Goal: Navigation & Orientation: Locate item on page

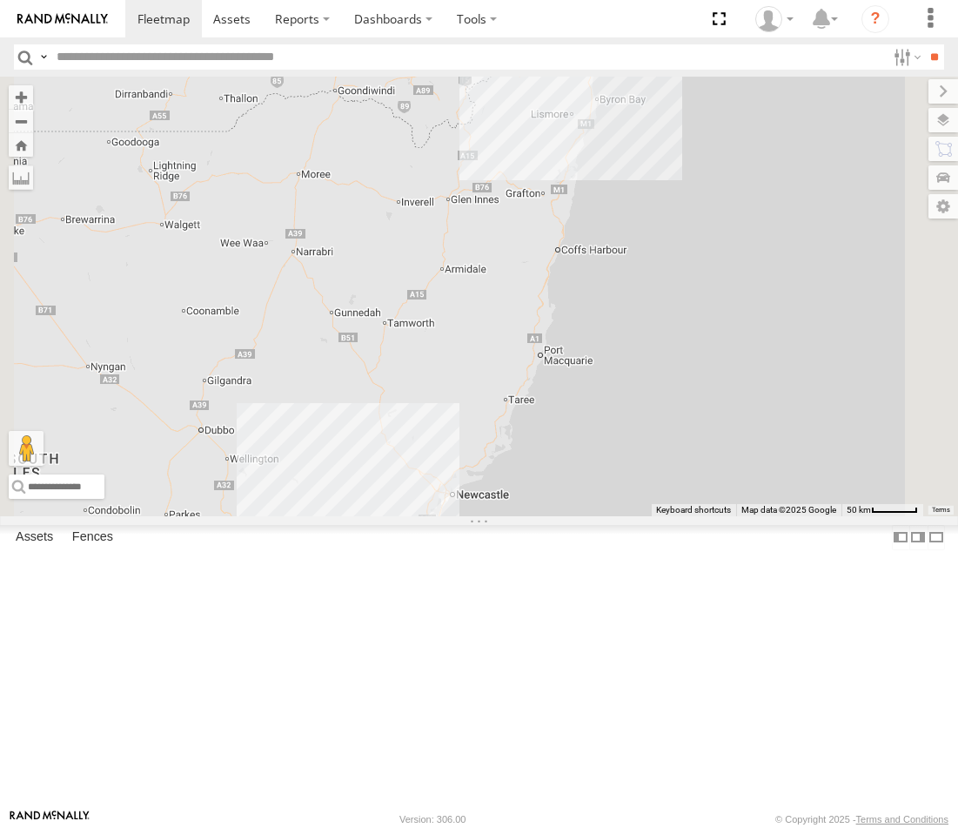
click at [0, 0] on div "[PERSON_NAME] - Dark Green [GEOGRAPHIC_DATA]" at bounding box center [0, 0] width 0 height 0
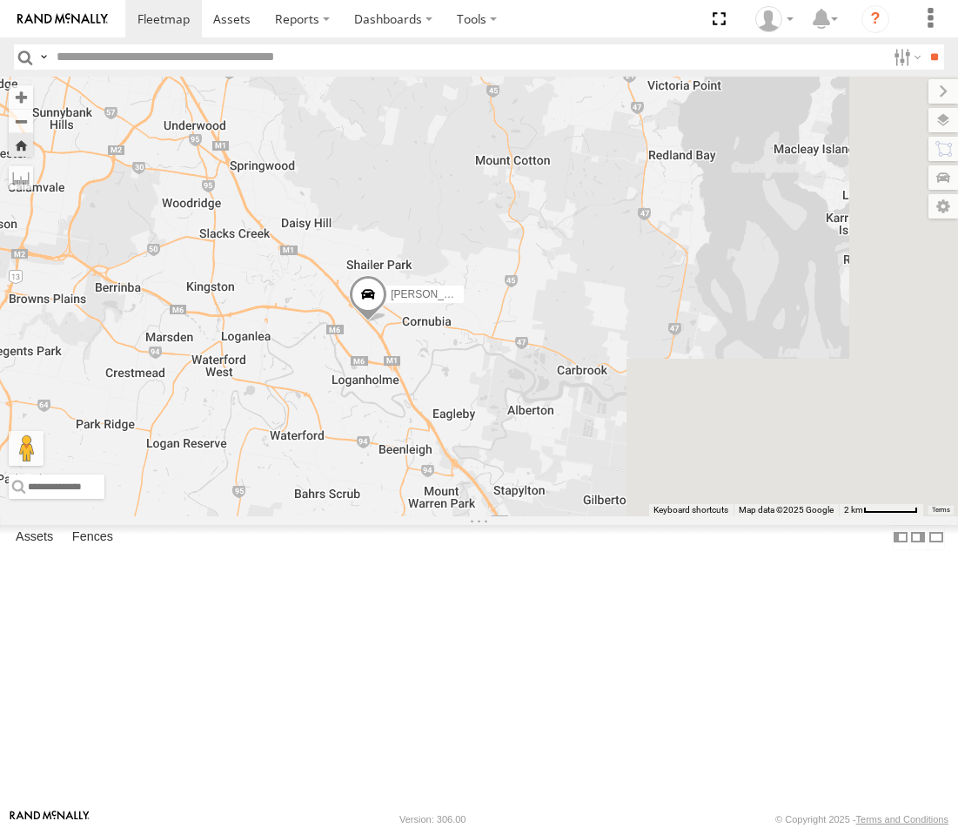
drag, startPoint x: 717, startPoint y: 589, endPoint x: 586, endPoint y: 536, distance: 141.7
click at [586, 515] on div "[PERSON_NAME] - Dark Green" at bounding box center [479, 296] width 958 height 439
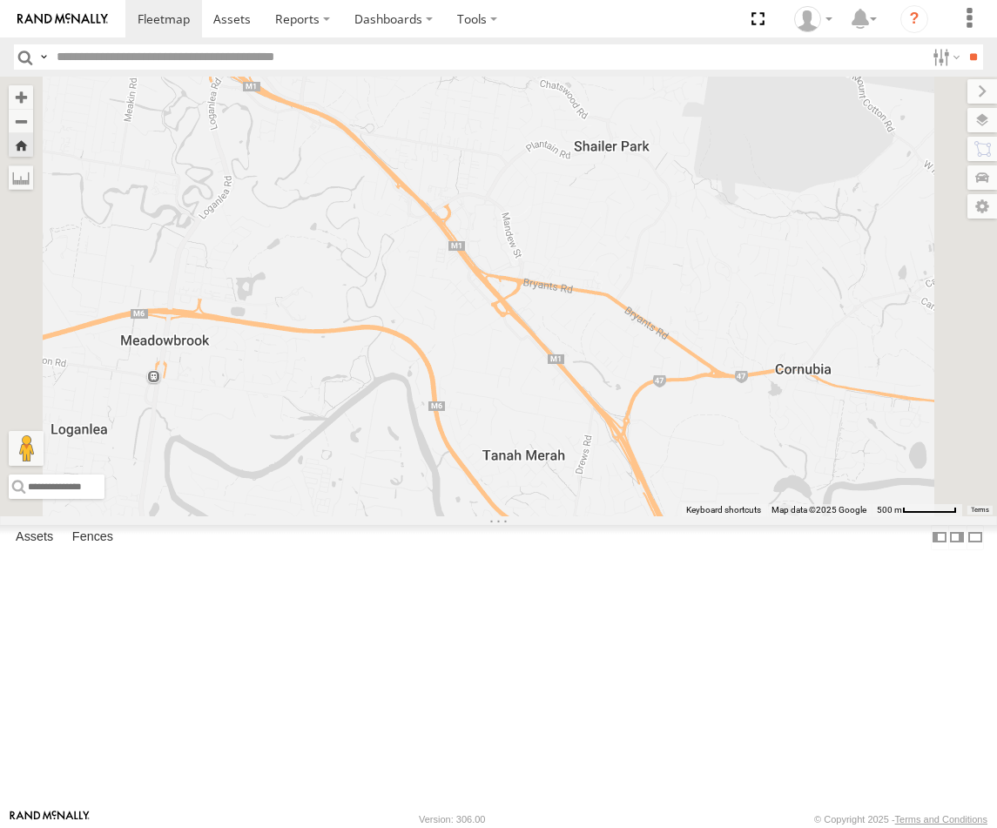
click at [0, 0] on div "FFT59L - Corolla Hatch Passenger Vehicles" at bounding box center [0, 0] width 0 height 0
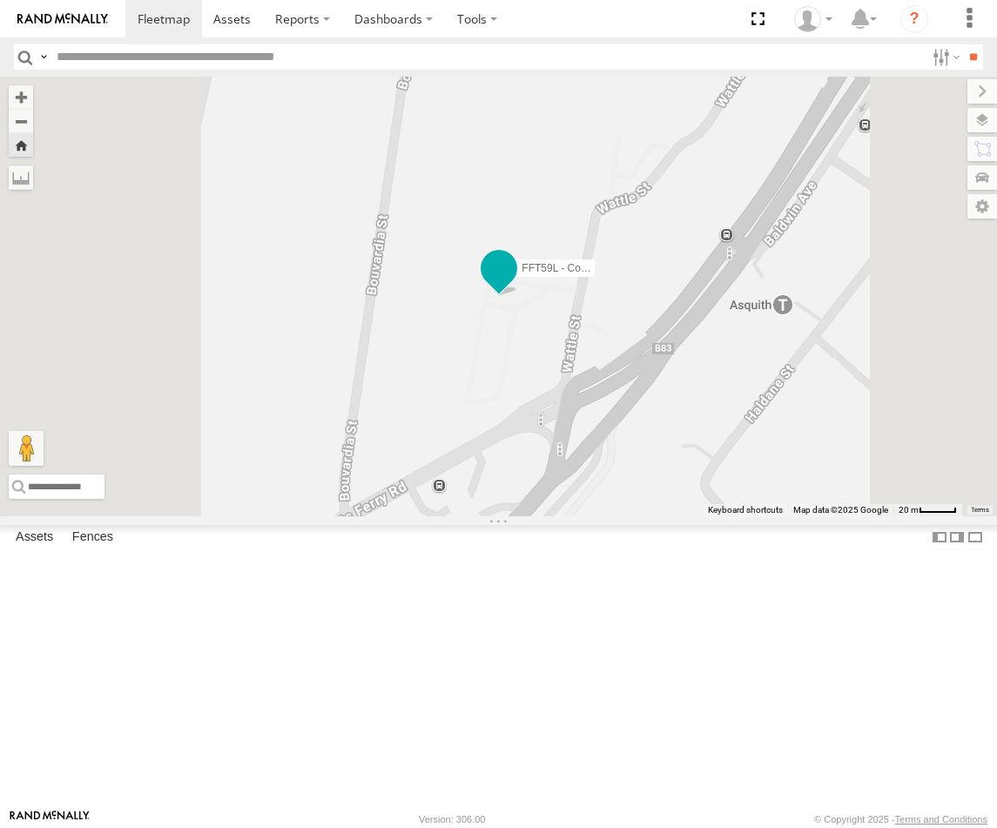
click at [518, 296] on span at bounding box center [499, 272] width 38 height 47
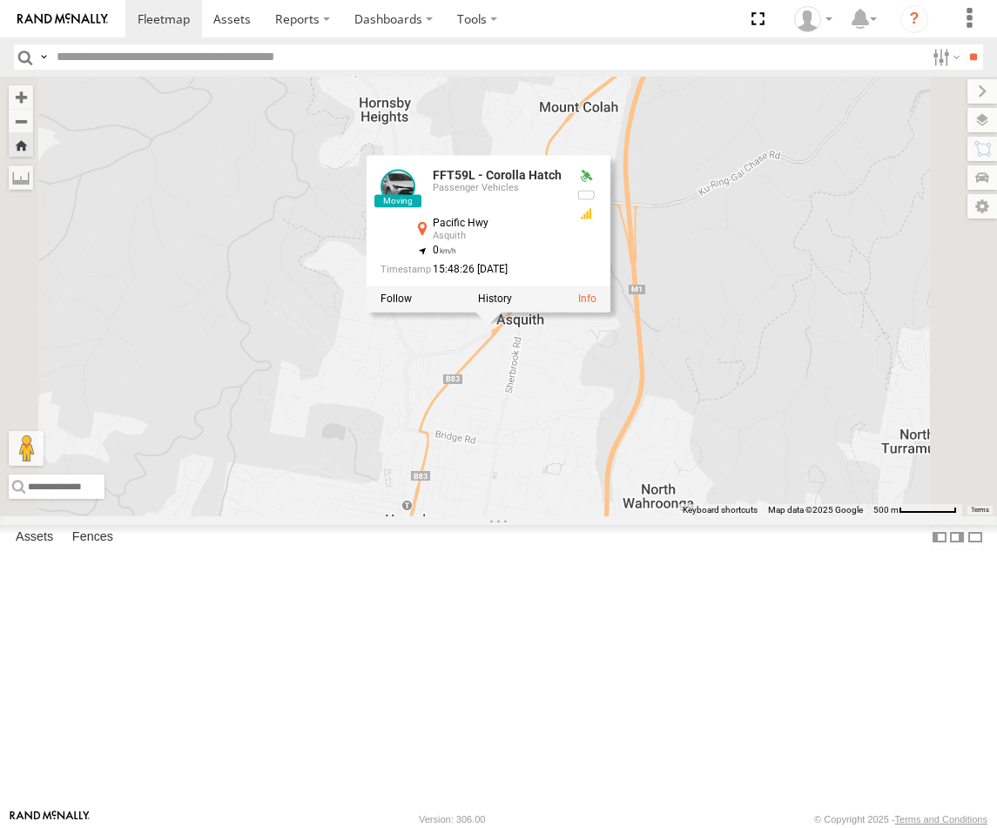
click at [717, 501] on div "FFT59L - Corolla Hatch FFT59L - Corolla Hatch Passenger Vehicles Pacific Hwy As…" at bounding box center [498, 296] width 997 height 439
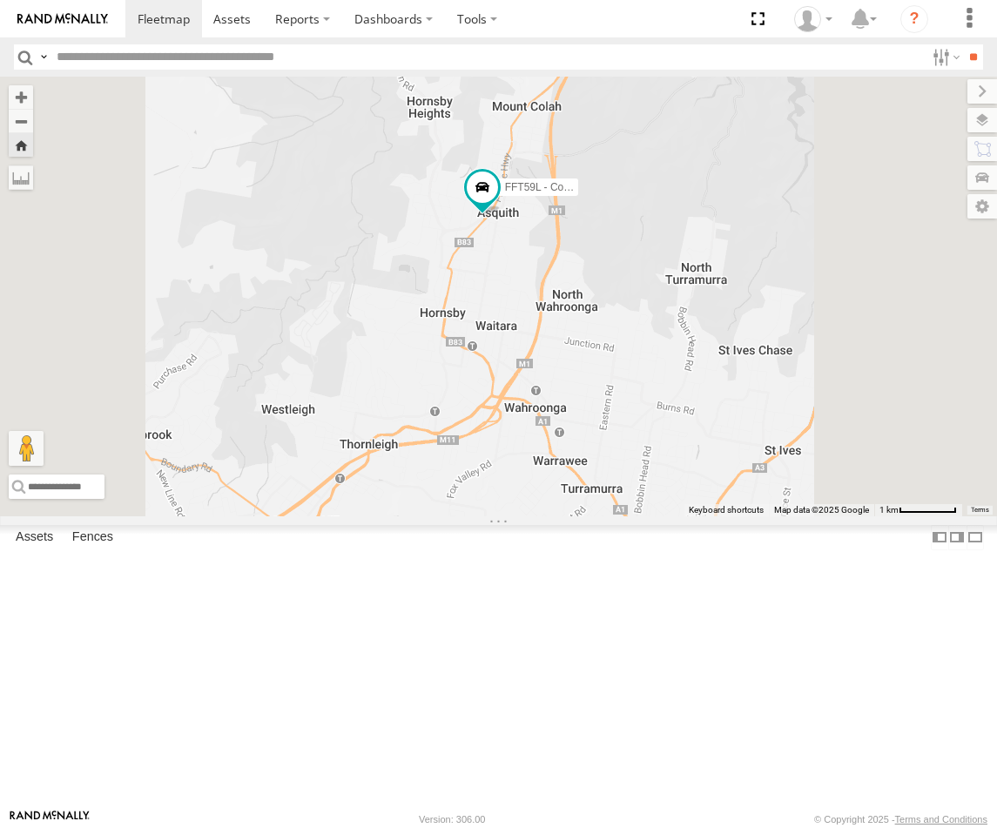
drag, startPoint x: 707, startPoint y: 260, endPoint x: 695, endPoint y: 222, distance: 39.9
click at [695, 222] on div "FFT59L - Corolla Hatch" at bounding box center [498, 296] width 997 height 439
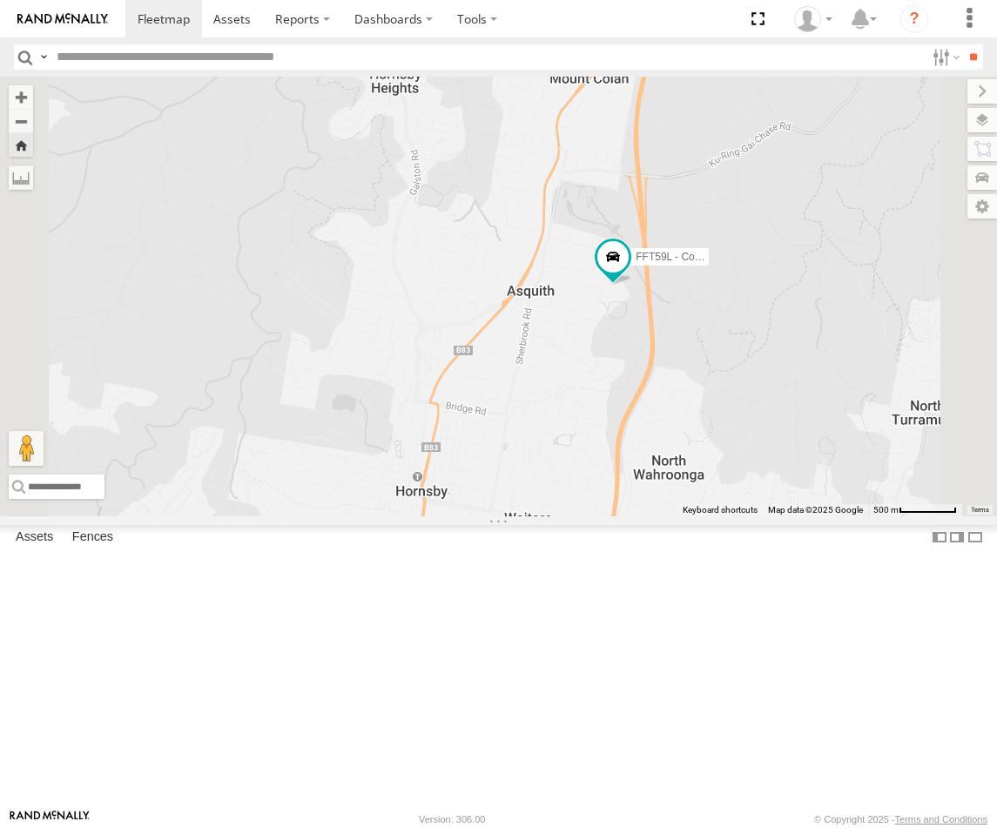
click at [0, 0] on div "Squeak - Dark Green" at bounding box center [0, 0] width 0 height 0
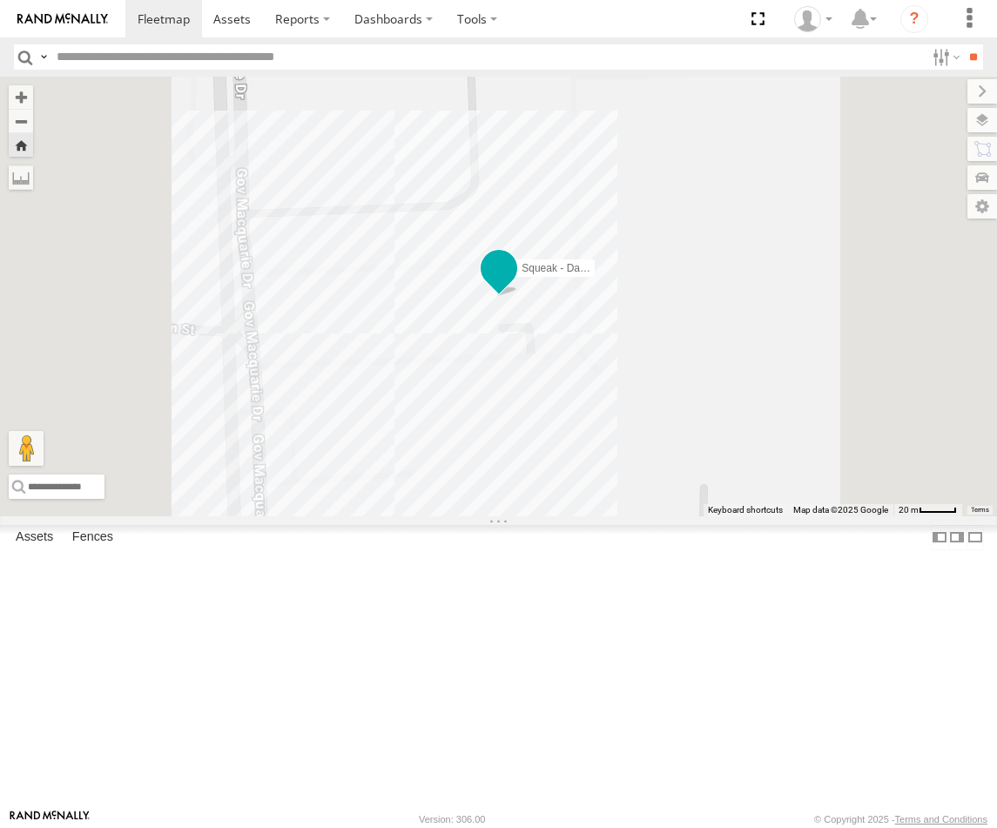
click at [514, 285] on span at bounding box center [498, 268] width 31 height 31
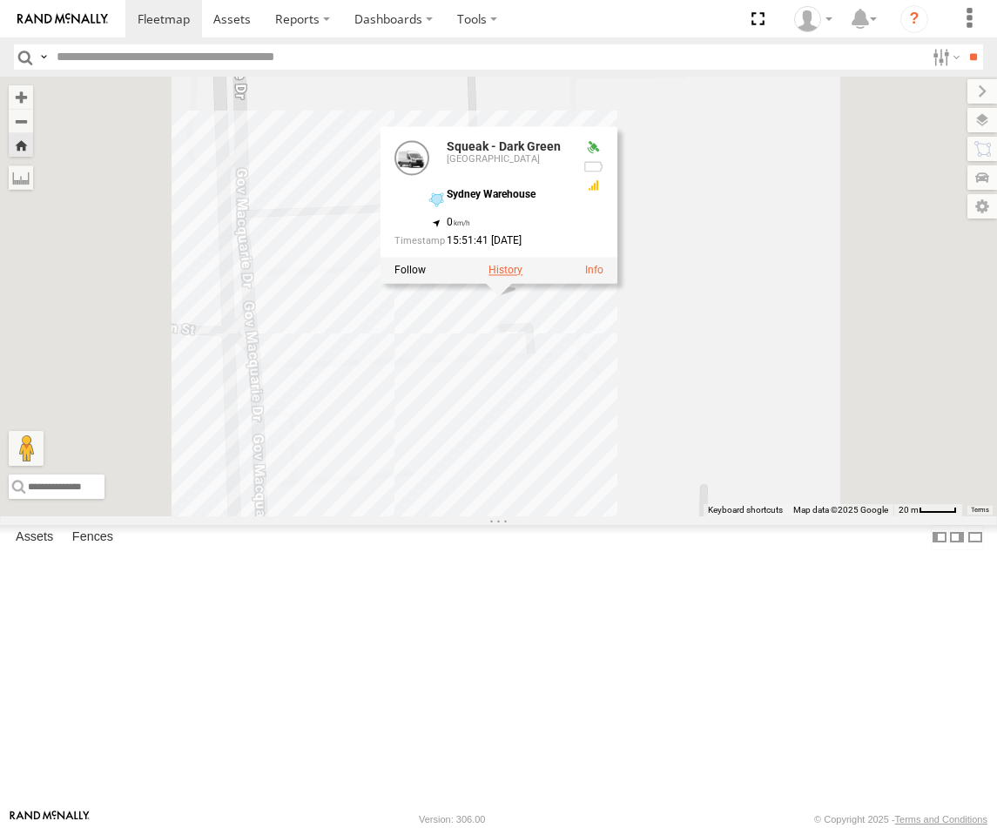
click at [522, 277] on label at bounding box center [505, 271] width 34 height 12
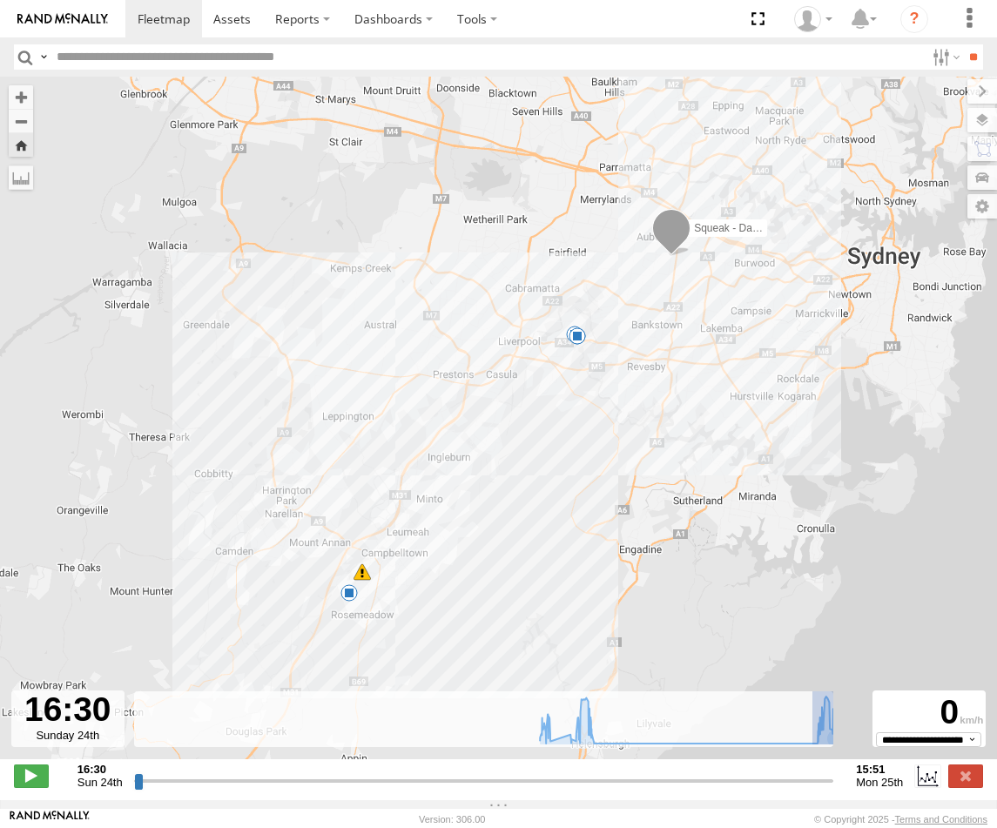
drag, startPoint x: 805, startPoint y: 749, endPoint x: 961, endPoint y: 753, distance: 155.8
click at [957, 759] on div "**********" at bounding box center [498, 777] width 997 height 37
type input "**********"
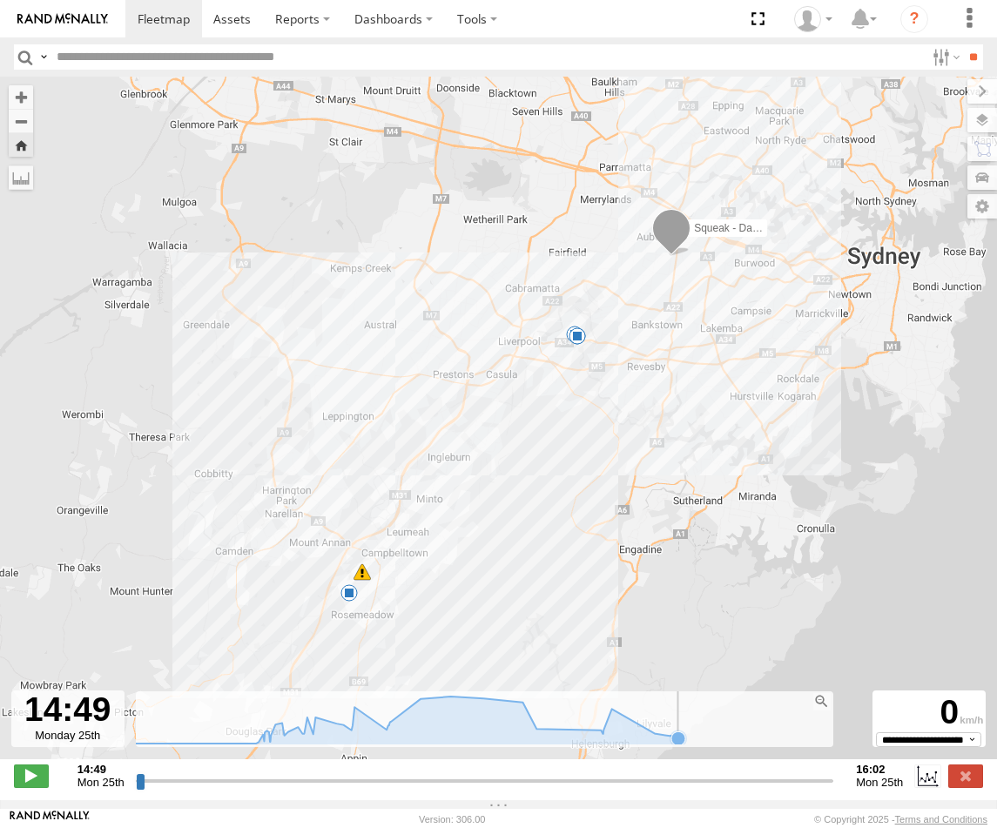
click at [671, 745] on icon at bounding box center [678, 738] width 14 height 14
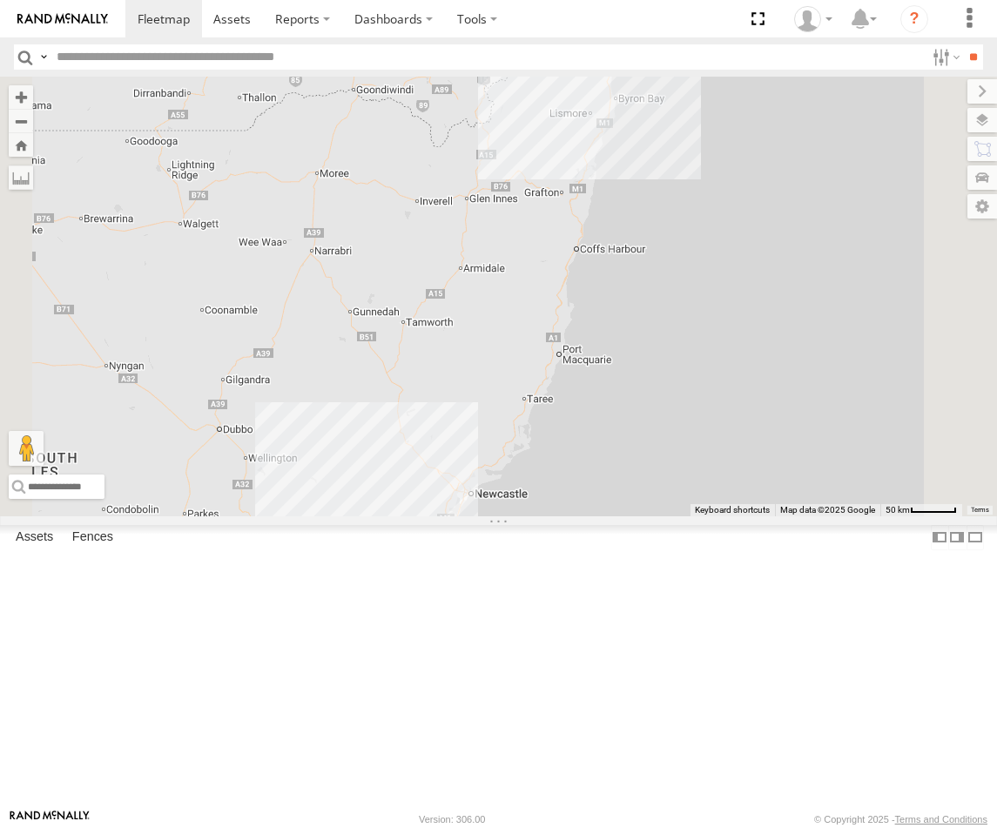
drag, startPoint x: 138, startPoint y: 116, endPoint x: 136, endPoint y: 131, distance: 15.0
click at [0, 0] on div "[PERSON_NAME] - Dark Green [GEOGRAPHIC_DATA]" at bounding box center [0, 0] width 0 height 0
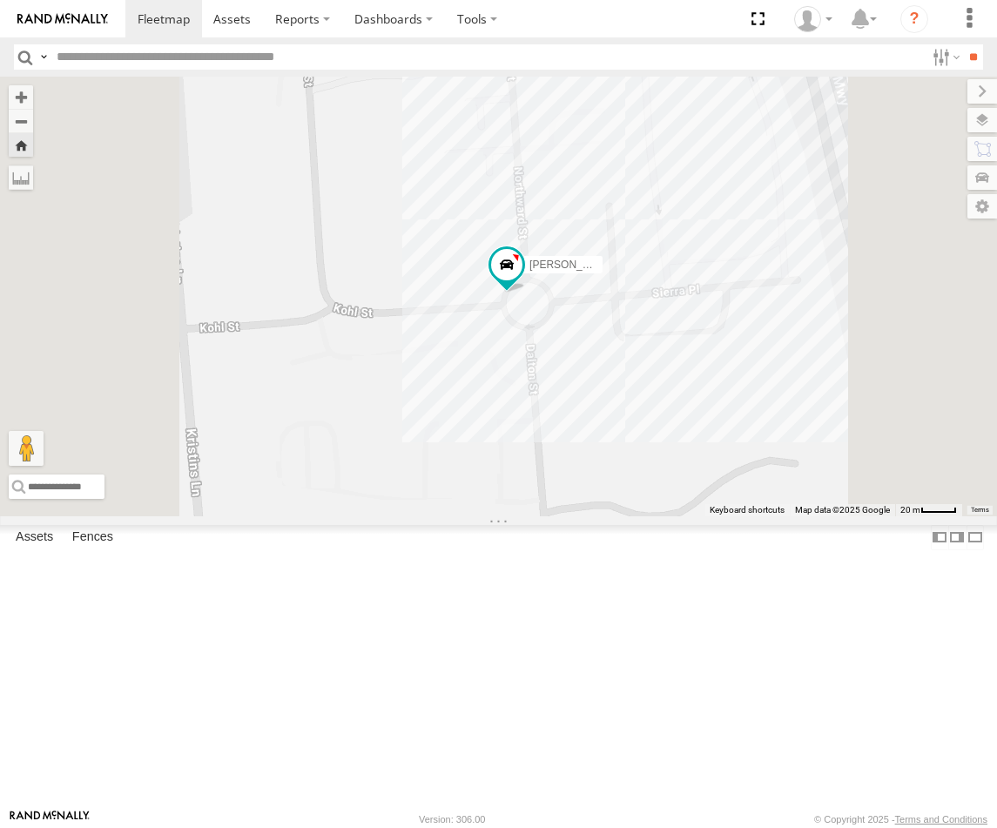
click at [0, 0] on div "[PERSON_NAME] - Yellow" at bounding box center [0, 0] width 0 height 0
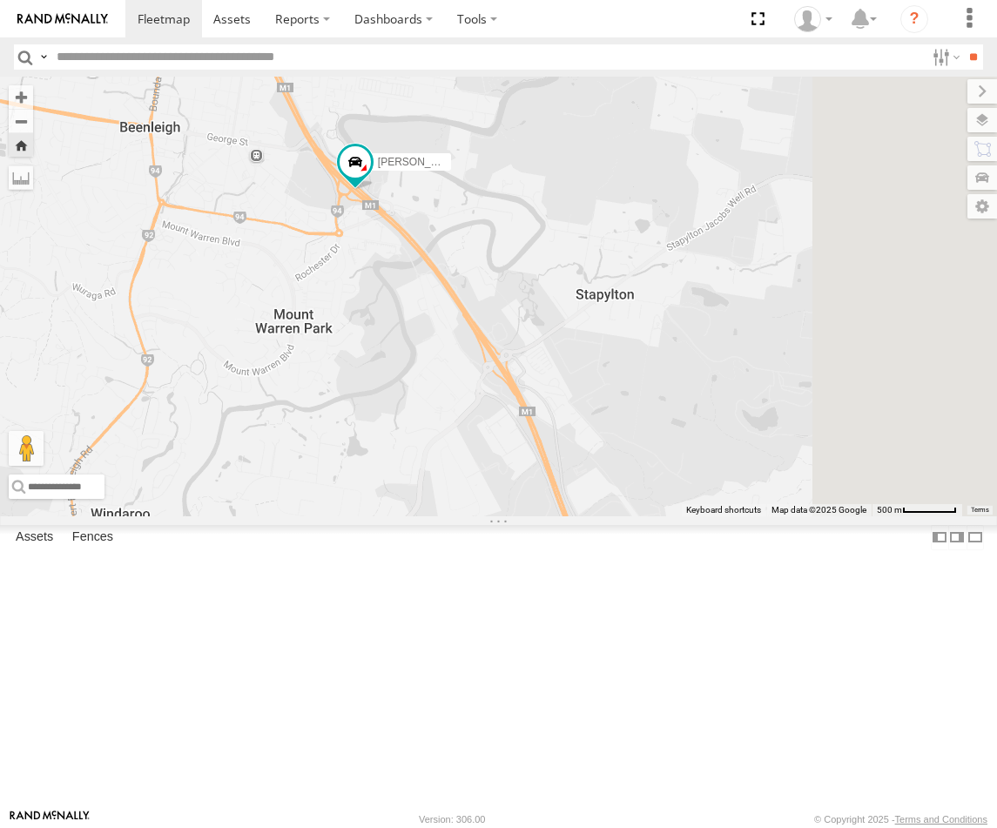
drag, startPoint x: 749, startPoint y: 547, endPoint x: 628, endPoint y: 405, distance: 186.6
click at [636, 424] on div "[PERSON_NAME] - Yellow" at bounding box center [498, 296] width 997 height 439
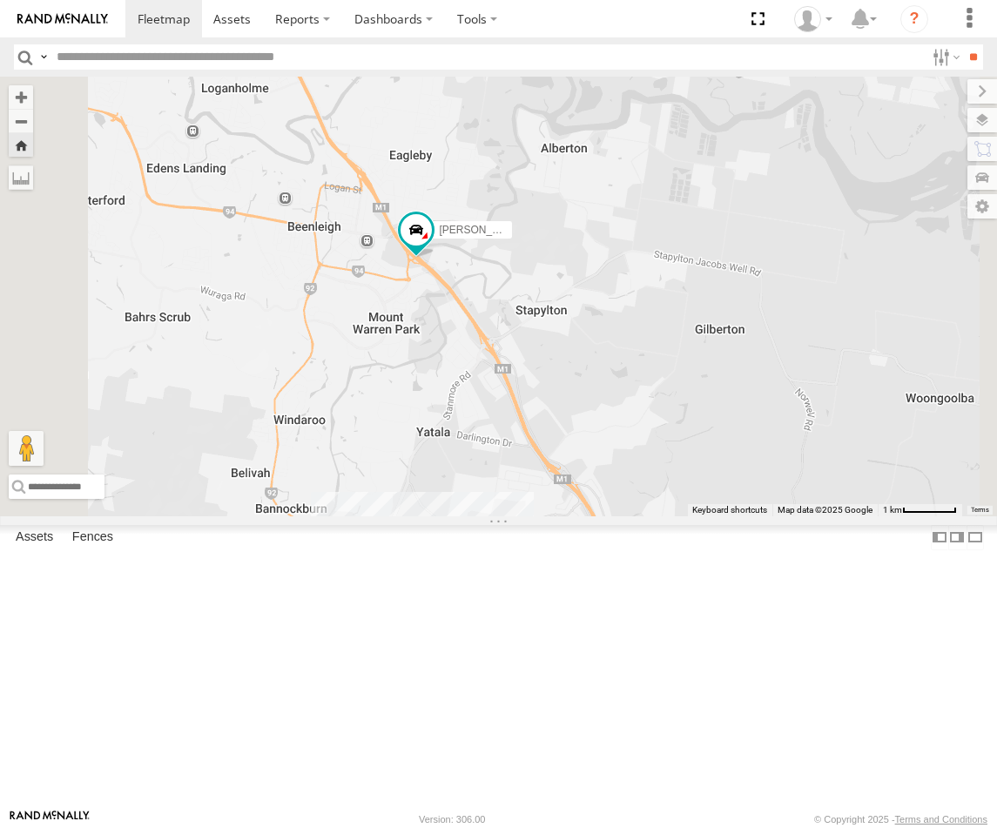
click at [0, 0] on div "[PERSON_NAME] - Dark Green" at bounding box center [0, 0] width 0 height 0
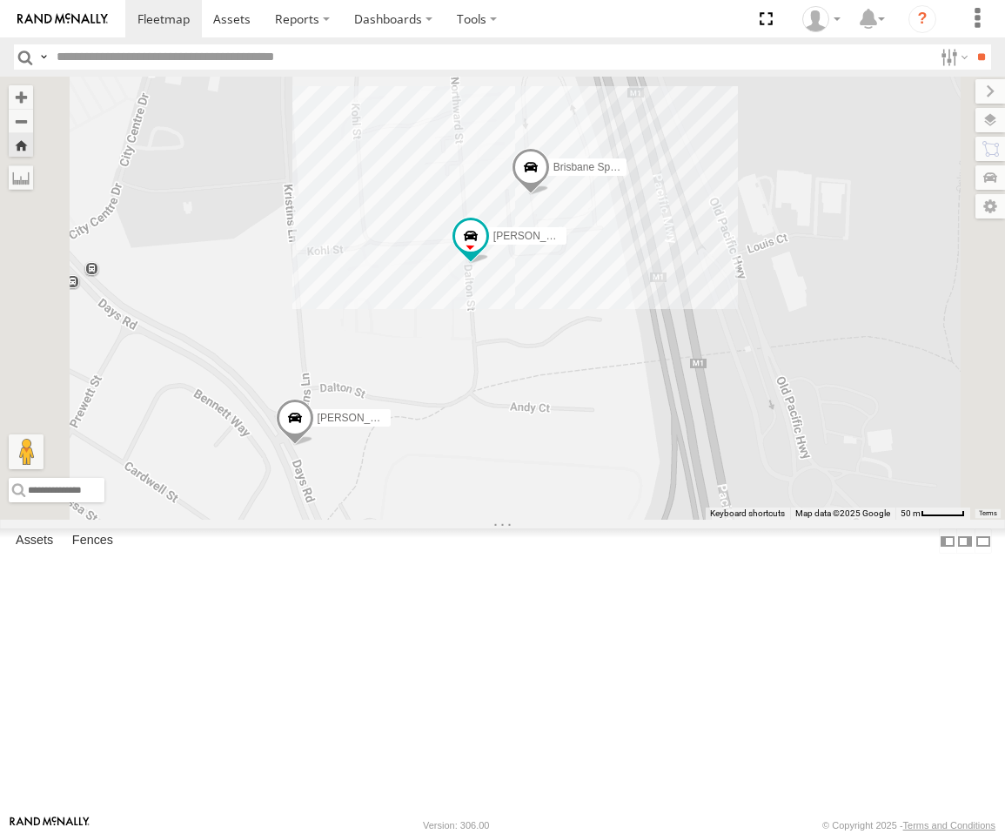
click at [754, 425] on div "[PERSON_NAME] Brisbane Spare - Ford Transit [PERSON_NAME] - Dark Green" at bounding box center [502, 298] width 1005 height 443
